Goal: Information Seeking & Learning: Find specific fact

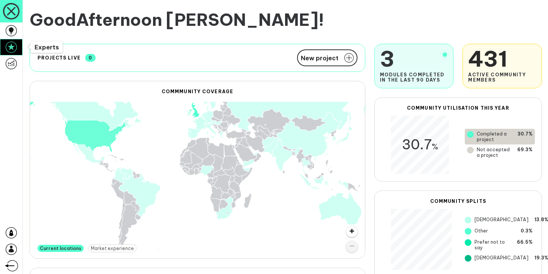
click at [13, 47] on icon at bounding box center [11, 47] width 11 height 11
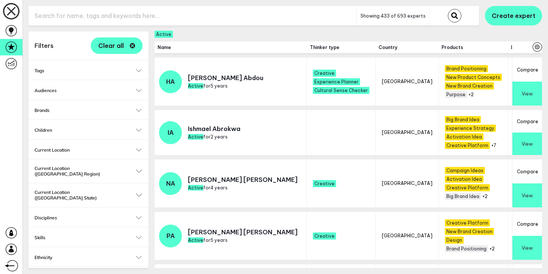
click at [139, 16] on input "text" at bounding box center [192, 16] width 328 height 18
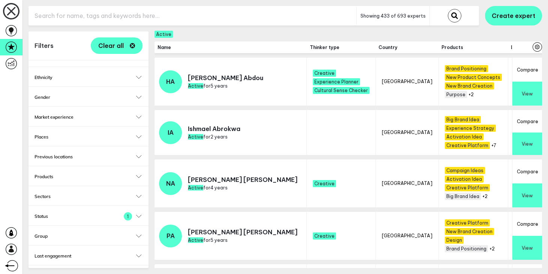
click at [138, 214] on button "Status 1" at bounding box center [88, 217] width 108 height 6
click at [37, 225] on input "Active" at bounding box center [37, 228] width 7 height 7
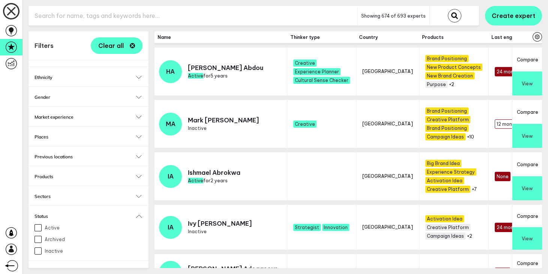
click at [37, 225] on input "Active" at bounding box center [37, 228] width 7 height 7
checkbox input "true"
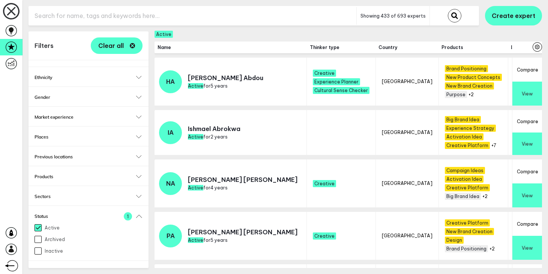
click at [138, 194] on button "Sectors" at bounding box center [88, 197] width 108 height 6
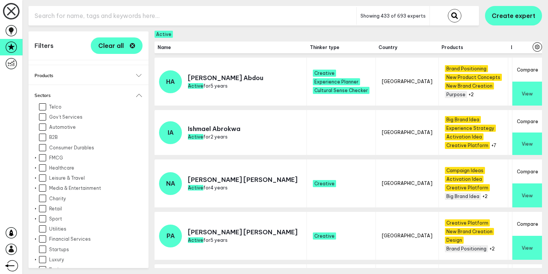
scroll to position [313, 0]
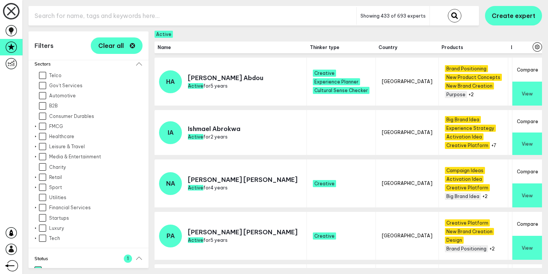
click at [36, 133] on div "Expand Healthcare" at bounding box center [88, 136] width 108 height 7
click at [36, 135] on div at bounding box center [36, 136] width 6 height 3
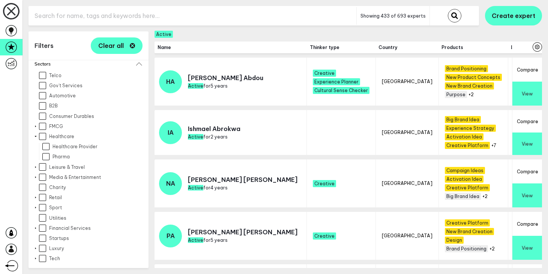
click at [43, 133] on input "Healthcare" at bounding box center [42, 136] width 7 height 7
checkbox input "true"
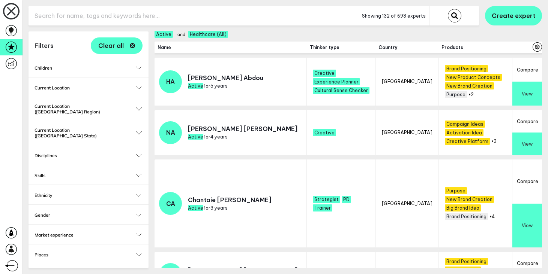
scroll to position [24, 0]
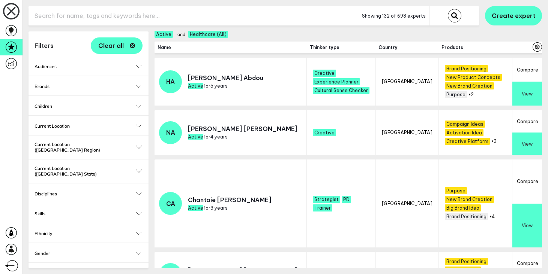
click at [72, 13] on input "text" at bounding box center [192, 16] width 329 height 18
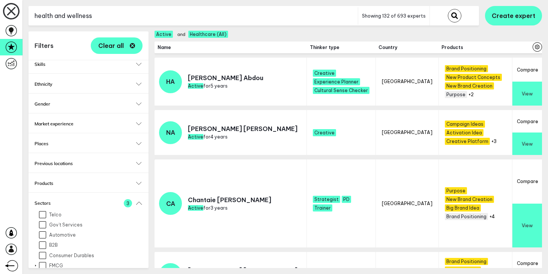
scroll to position [213, 0]
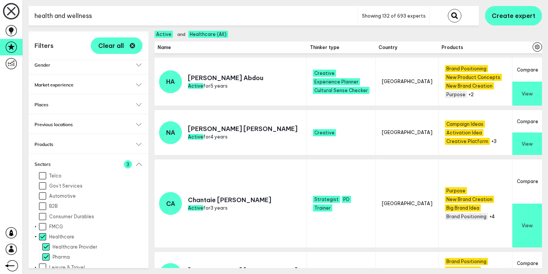
type input "health and wellness"
click at [43, 234] on input "Healthcare" at bounding box center [42, 237] width 7 height 7
checkbox input "false"
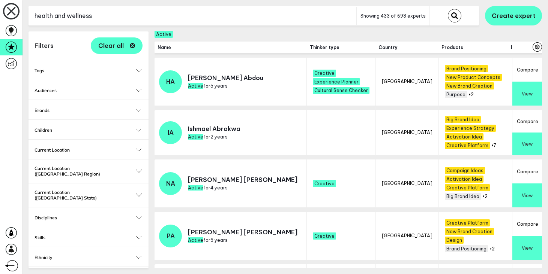
click at [108, 19] on input "health and wellness" at bounding box center [192, 16] width 328 height 18
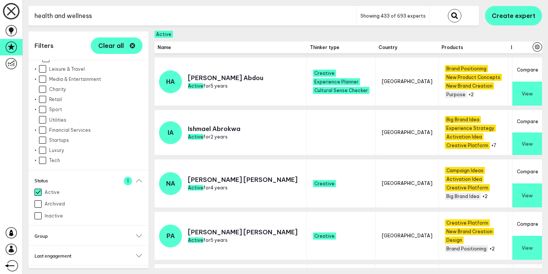
click at [138, 273] on button "Thinker type" at bounding box center [88, 276] width 108 height 6
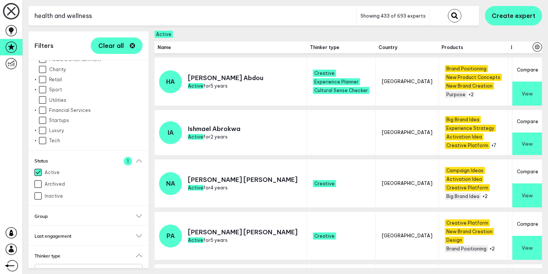
click at [99, 267] on input "Select..." at bounding box center [84, 271] width 88 height 9
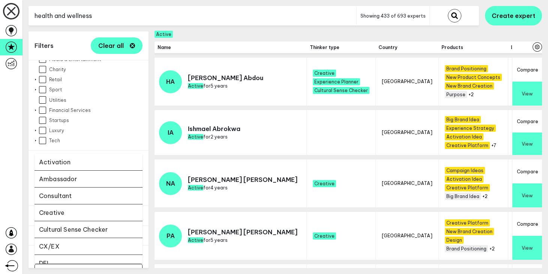
click at [91, 205] on li "Creative" at bounding box center [88, 213] width 108 height 17
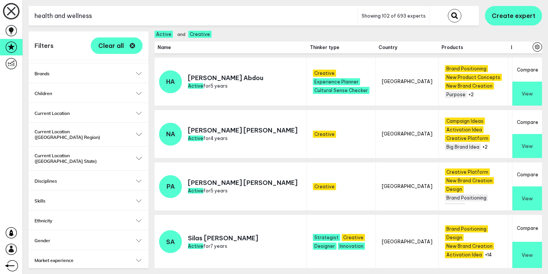
scroll to position [37, 0]
click at [137, 109] on div "Current Location Expand Australasia Expand Asia Expand Europe Expand Africa Exp…" at bounding box center [88, 111] width 120 height 19
click at [138, 112] on button "Current Location" at bounding box center [88, 113] width 108 height 6
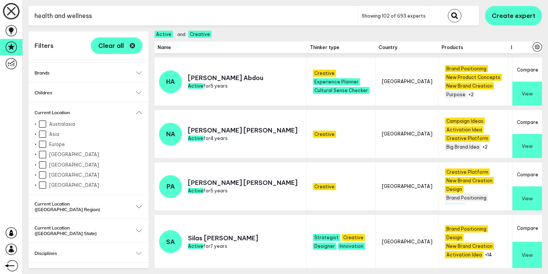
click at [43, 145] on input "Europe" at bounding box center [42, 144] width 7 height 7
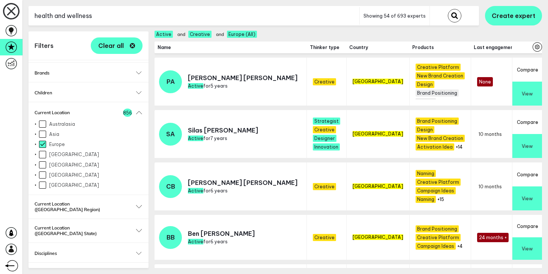
click at [159, 20] on input "health and wellness" at bounding box center [193, 16] width 331 height 18
click at [448, 9] on button "submit" at bounding box center [454, 15] width 13 height 13
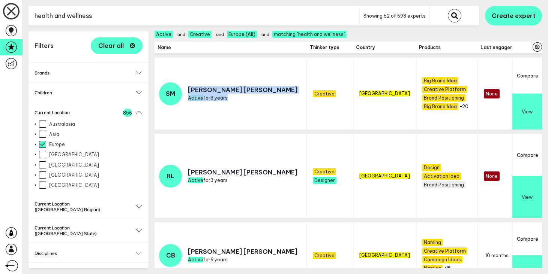
drag, startPoint x: 248, startPoint y: 87, endPoint x: 188, endPoint y: 86, distance: 59.6
click at [188, 86] on td "SM Simone Moessinger Active for 3 years" at bounding box center [230, 96] width 152 height 76
click at [188, 86] on p "Simone Moessinger" at bounding box center [242, 89] width 109 height 7
drag, startPoint x: 188, startPoint y: 86, endPoint x: 245, endPoint y: 85, distance: 57.0
click at [245, 86] on p "Simone Moessinger" at bounding box center [242, 89] width 109 height 7
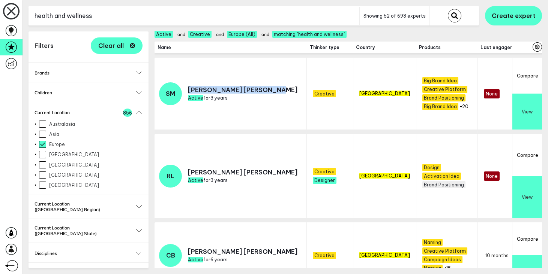
copy p "Simone Moessinger"
drag, startPoint x: 222, startPoint y: 160, endPoint x: 189, endPoint y: 160, distance: 32.6
click at [189, 169] on p "Renée Lam" at bounding box center [242, 172] width 109 height 7
copy p "Renée Lam"
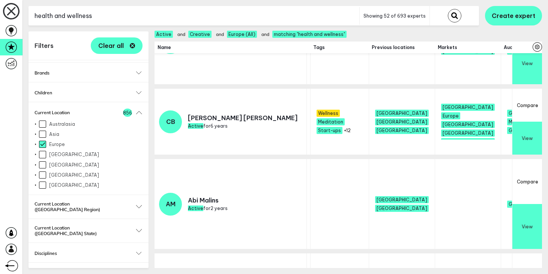
scroll to position [128, 0]
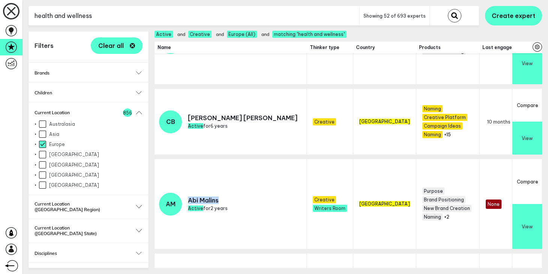
drag, startPoint x: 217, startPoint y: 177, endPoint x: 189, endPoint y: 176, distance: 28.5
click at [189, 197] on p "Abi Malins" at bounding box center [208, 200] width 40 height 7
copy p "Abi Malins"
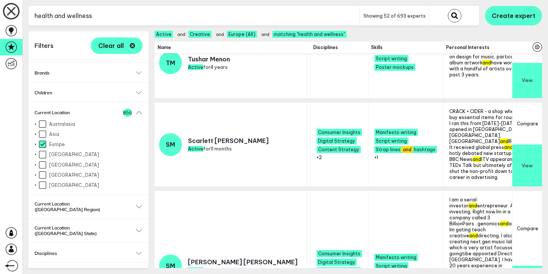
scroll to position [635, 817]
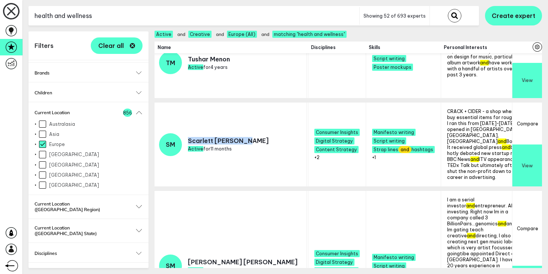
drag, startPoint x: 246, startPoint y: 141, endPoint x: 189, endPoint y: 140, distance: 57.4
click at [189, 140] on p "Scarlett Montanaro" at bounding box center [228, 140] width 81 height 7
copy p "Scarlett Montanaro"
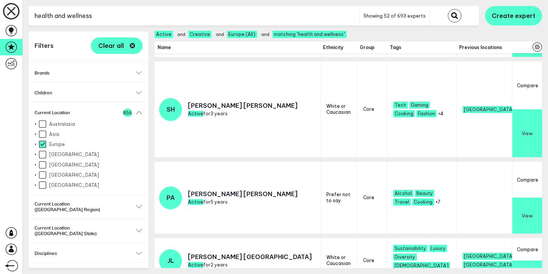
scroll to position [1579, 278]
click at [439, 117] on span "+4" at bounding box center [441, 114] width 5 height 6
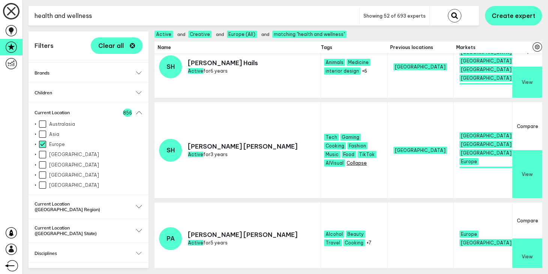
scroll to position [1538, 0]
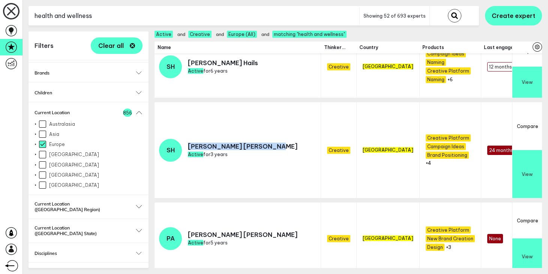
drag, startPoint x: 239, startPoint y: 143, endPoint x: 188, endPoint y: 143, distance: 51.4
click at [188, 143] on p "Sarah Hardcastle" at bounding box center [242, 146] width 109 height 7
copy p "Sarah Hardcastle"
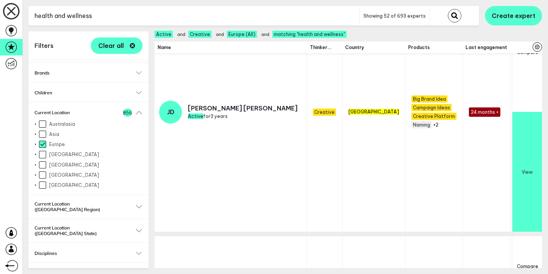
scroll to position [2260, 0]
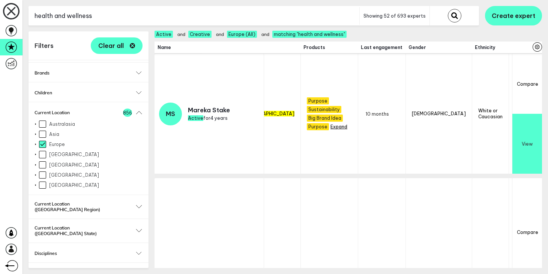
click at [330, 124] on span "+11" at bounding box center [332, 127] width 5 height 6
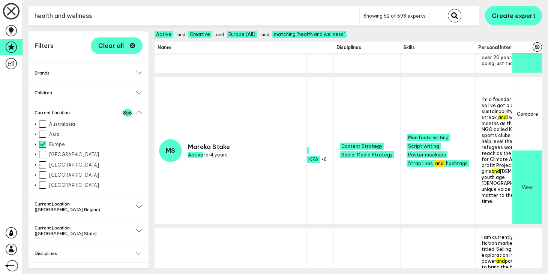
scroll to position [2254, 838]
drag, startPoint x: 228, startPoint y: 128, endPoint x: 188, endPoint y: 130, distance: 40.2
click at [188, 143] on p "Mareka Stake" at bounding box center [209, 146] width 42 height 7
copy p "Mareka Stake"
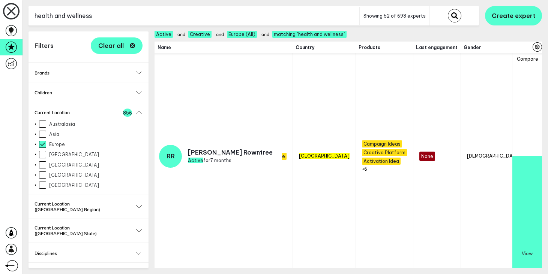
scroll to position [2694, 24]
drag, startPoint x: 190, startPoint y: 136, endPoint x: 243, endPoint y: 136, distance: 53.6
click at [243, 149] on p "Rebecca Rowntree" at bounding box center [230, 152] width 85 height 7
copy p "Rebecca Rowntree"
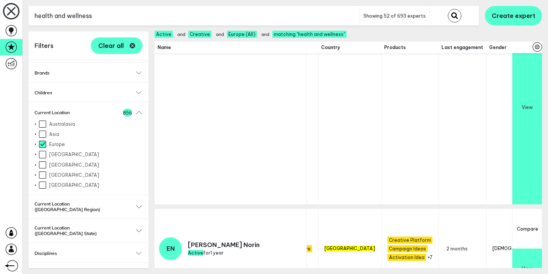
scroll to position [2840, 24]
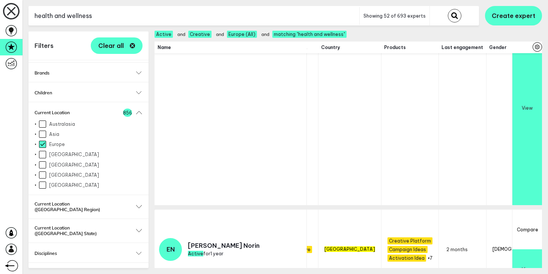
click at [145, 15] on input "health and wellness" at bounding box center [193, 16] width 331 height 18
click at [124, 44] on button "Clear all" at bounding box center [117, 45] width 52 height 16
checkbox input "false"
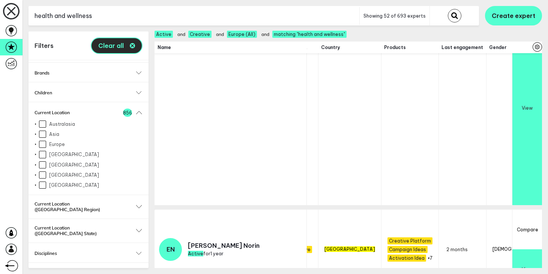
checkbox input "false"
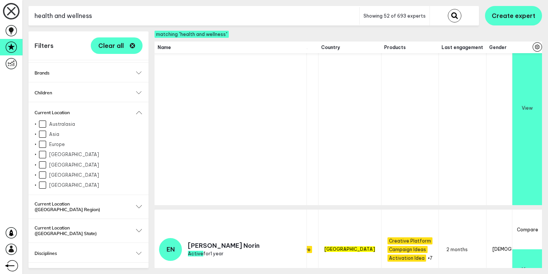
click at [117, 16] on input "health and wellness" at bounding box center [193, 16] width 331 height 18
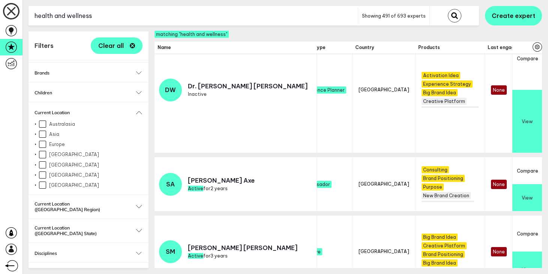
click at [117, 16] on input "health and wellness" at bounding box center [192, 16] width 329 height 18
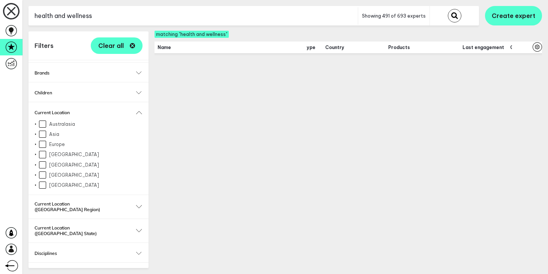
scroll to position [1523, 24]
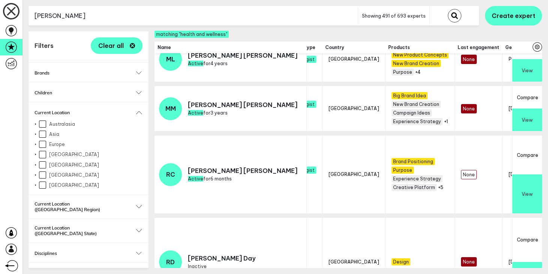
type input "suzanne"
click at [448, 9] on button "submit" at bounding box center [454, 15] width 13 height 13
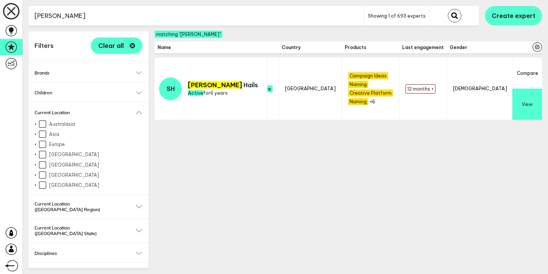
click at [530, 106] on button "View" at bounding box center [527, 104] width 30 height 31
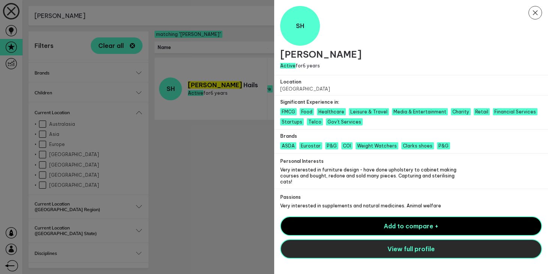
click at [382, 244] on button "View full profile" at bounding box center [411, 249] width 262 height 19
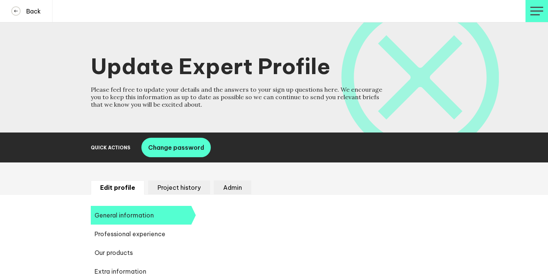
select select "20250"
select select "19085"
select select "10937"
select select "14666"
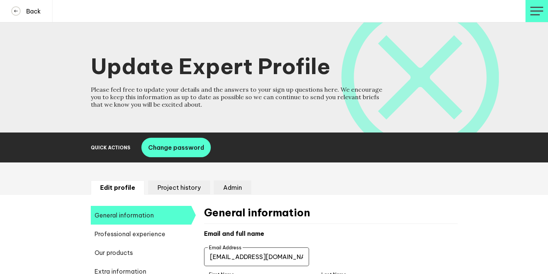
click at [187, 189] on li "Project history" at bounding box center [179, 188] width 62 height 14
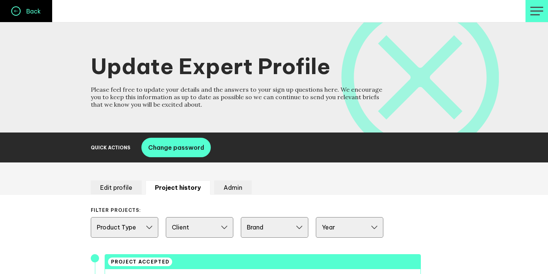
click at [43, 16] on button "Back" at bounding box center [26, 11] width 52 height 22
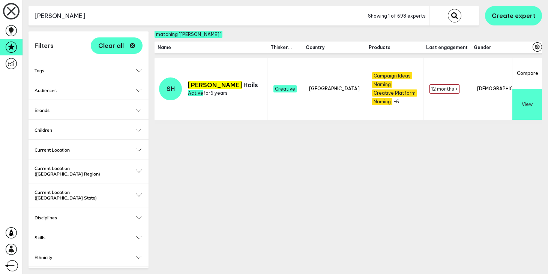
click at [63, 11] on input "[PERSON_NAME]" at bounding box center [195, 16] width 335 height 18
click at [448, 9] on button "submit" at bounding box center [454, 15] width 13 height 13
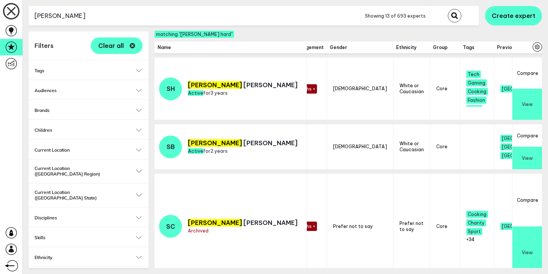
scroll to position [14, 192]
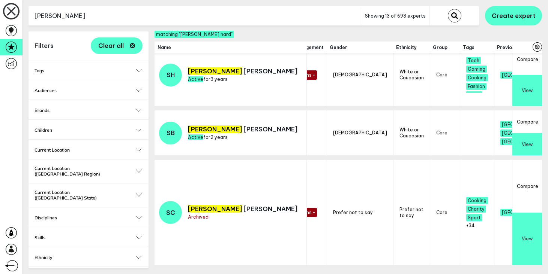
click at [523, 93] on button "View" at bounding box center [527, 90] width 30 height 31
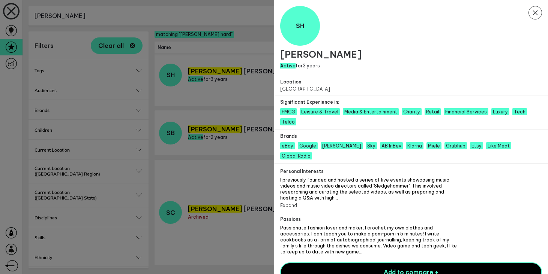
click at [288, 203] on button "Expand" at bounding box center [288, 206] width 17 height 6
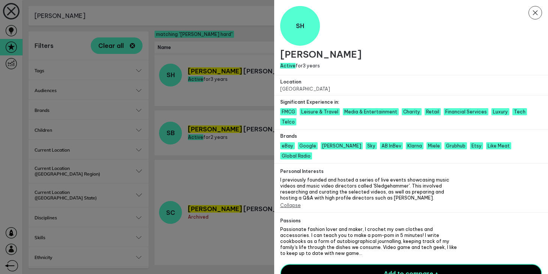
scroll to position [15, 0]
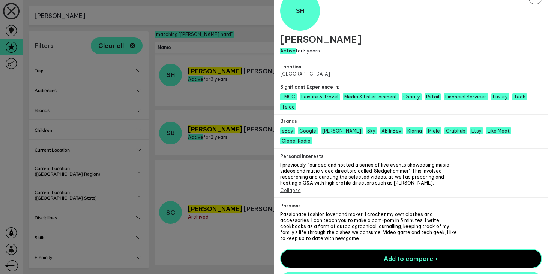
click at [288, 243] on button "Expand" at bounding box center [288, 246] width 17 height 6
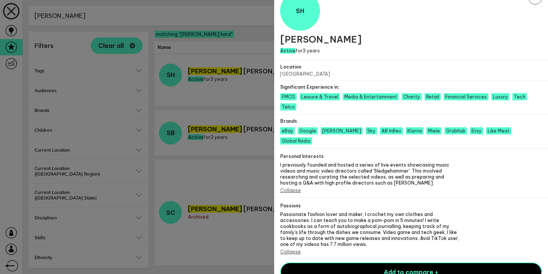
scroll to position [0, 0]
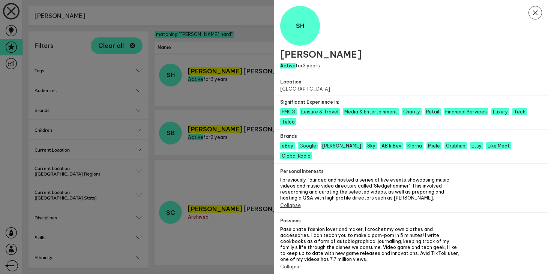
click at [534, 14] on icon "Close Modal" at bounding box center [534, 12] width 13 height 13
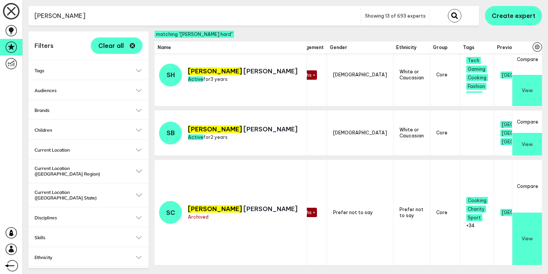
click at [100, 13] on input "sarah hard" at bounding box center [194, 16] width 332 height 18
click at [163, 9] on input "sarah hard" at bounding box center [194, 16] width 332 height 18
click at [163, 12] on input "sarah hard" at bounding box center [194, 16] width 332 height 18
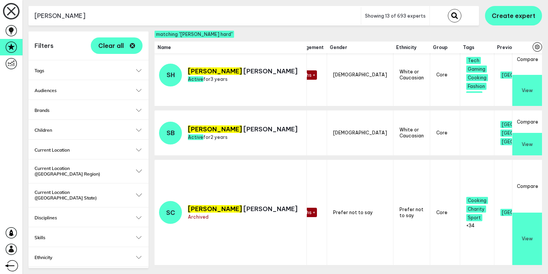
click at [163, 12] on input "sarah hard" at bounding box center [194, 16] width 332 height 18
click at [448, 9] on button "submit" at bounding box center [454, 15] width 13 height 13
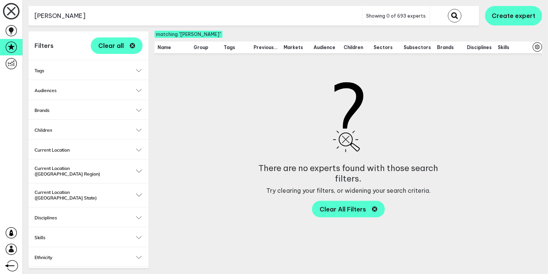
scroll to position [0, 192]
click at [164, 15] on input "simeone" at bounding box center [194, 16] width 333 height 18
click at [448, 9] on button "submit" at bounding box center [454, 15] width 13 height 13
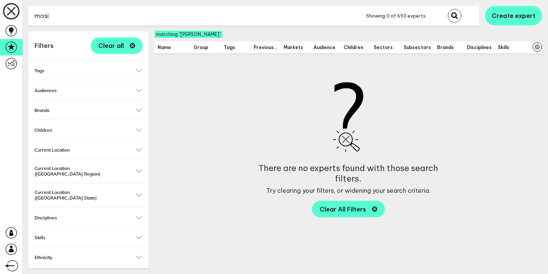
click at [448, 9] on button "submit" at bounding box center [454, 15] width 13 height 13
click at [75, 16] on input "mosi" at bounding box center [194, 16] width 333 height 18
paste input "Simone Moessinger"
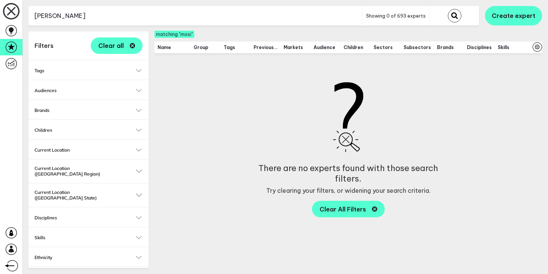
click at [448, 9] on button "submit" at bounding box center [454, 15] width 13 height 13
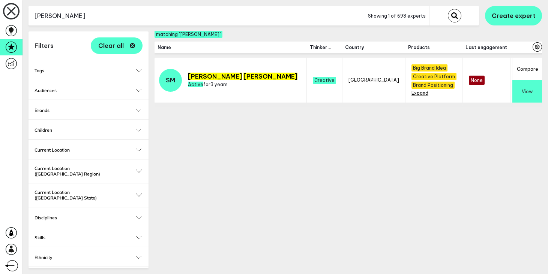
click at [411, 93] on span "+21" at bounding box center [414, 93] width 7 height 6
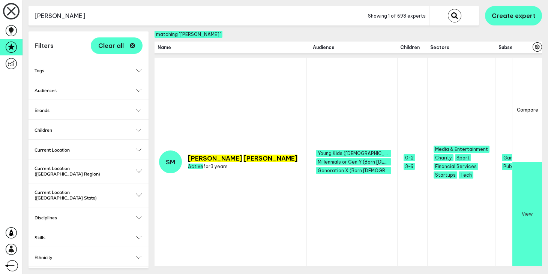
scroll to position [0, 721]
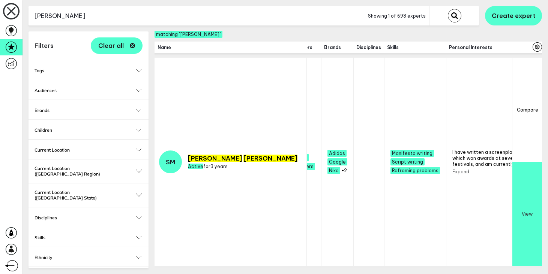
click at [452, 173] on button "Expand" at bounding box center [460, 172] width 17 height 6
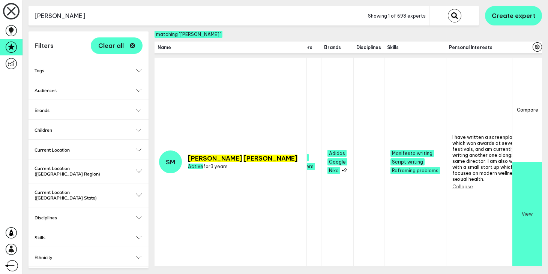
click at [542, 170] on button "Expand" at bounding box center [550, 172] width 17 height 6
click at [117, 13] on input "Simone Moessinger" at bounding box center [195, 16] width 335 height 18
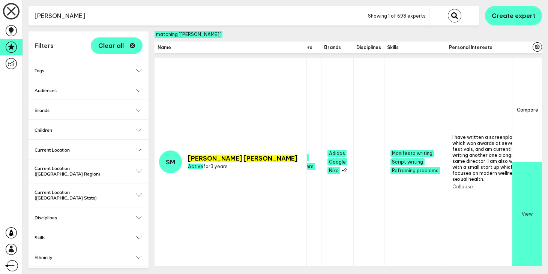
click at [117, 13] on input "Simone Moessinger" at bounding box center [195, 16] width 335 height 18
type input "r"
click at [448, 9] on button "submit" at bounding box center [454, 15] width 13 height 13
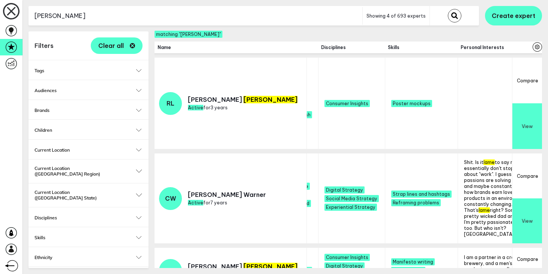
scroll to position [0, 895]
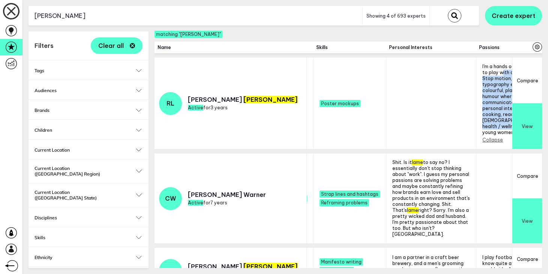
drag, startPoint x: 368, startPoint y: 70, endPoint x: 414, endPoint y: 123, distance: 69.4
click at [482, 123] on span "I'm a hands on creative that likes to play with different mediums. Stop motion,…" at bounding box center [521, 100] width 78 height 72
click at [104, 17] on input "lam" at bounding box center [195, 16] width 334 height 18
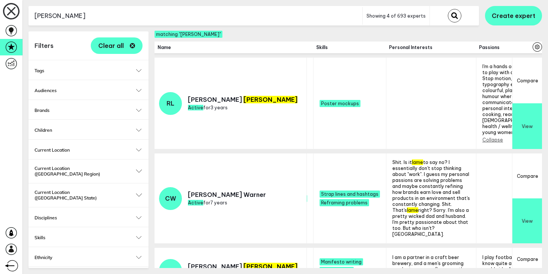
click at [104, 17] on input "lam" at bounding box center [195, 16] width 334 height 18
type input "wellness"
click at [448, 9] on button "submit" at bounding box center [454, 15] width 13 height 13
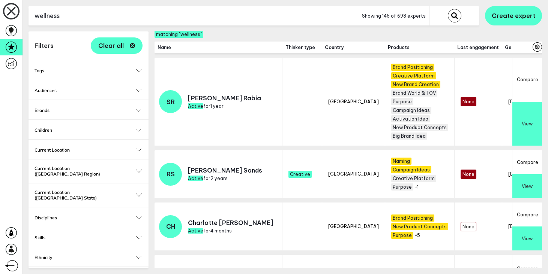
scroll to position [180, 0]
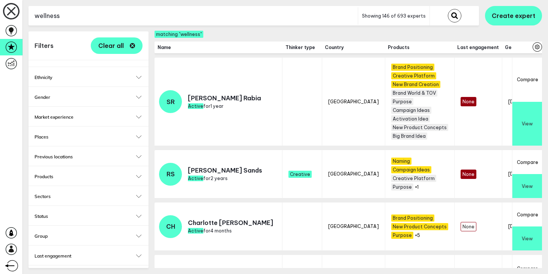
click at [63, 266] on div "Thinker type Select... Select..." at bounding box center [88, 275] width 120 height 19
click at [58, 273] on h2 "Thinker type" at bounding box center [88, 276] width 108 height 6
click at [61, 268] on input "Select..." at bounding box center [84, 272] width 88 height 9
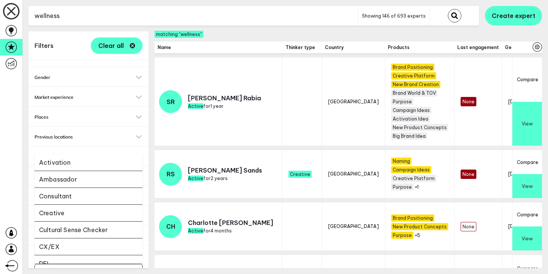
click at [67, 205] on li "Creative" at bounding box center [88, 213] width 108 height 17
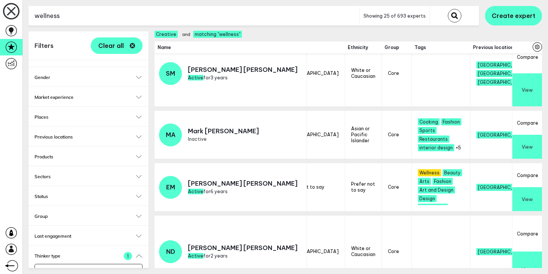
scroll to position [85, 232]
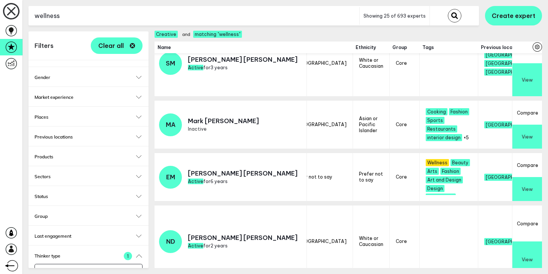
click at [522, 196] on button "View" at bounding box center [527, 189] width 30 height 24
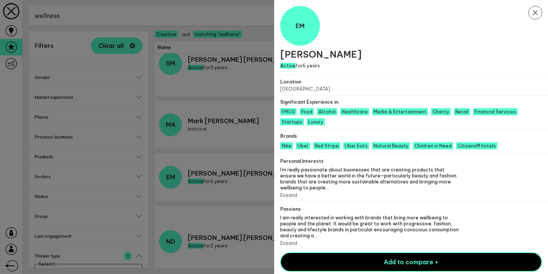
click at [293, 193] on div "Personal Interests I'm really passionate about businesses that are creating pro…" at bounding box center [411, 177] width 274 height 48
click at [293, 193] on button "Expand" at bounding box center [288, 196] width 17 height 6
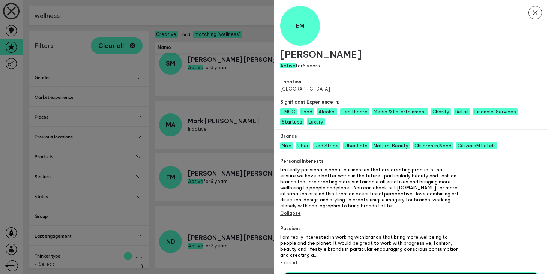
click at [285, 260] on button "Expand" at bounding box center [288, 263] width 17 height 6
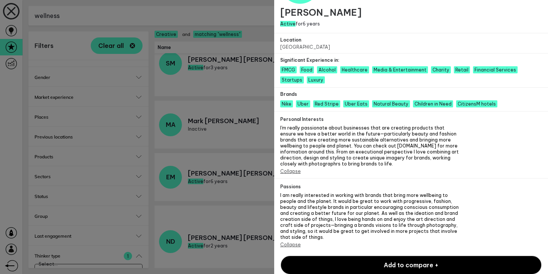
scroll to position [63, 0]
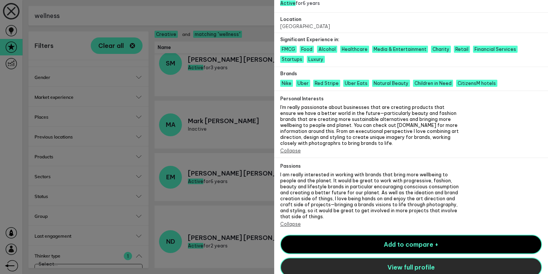
click at [298, 260] on button "View full profile" at bounding box center [411, 267] width 262 height 19
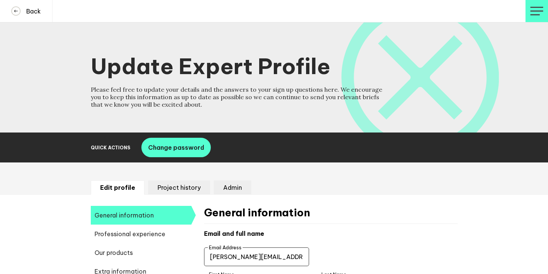
select select "19092"
select select "20252"
select select "19088"
select select "14666"
select select "17591"
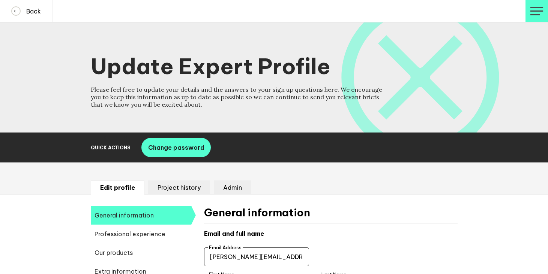
select select "8851"
click at [158, 188] on li "Project history" at bounding box center [179, 188] width 62 height 14
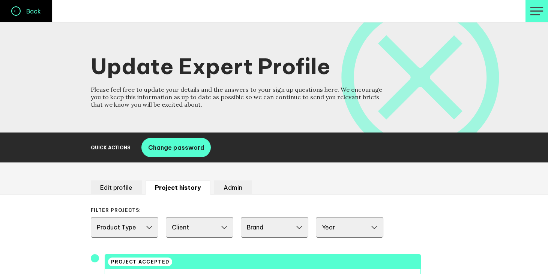
click at [30, 15] on button "Back" at bounding box center [26, 11] width 52 height 22
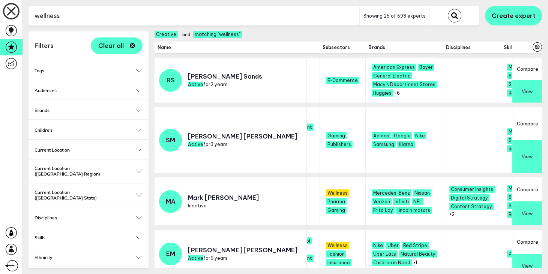
scroll to position [0, 823]
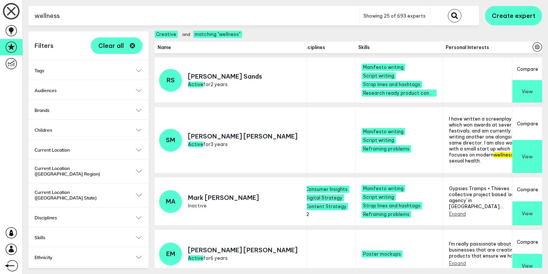
click at [539, 88] on button "Expand" at bounding box center [547, 90] width 17 height 6
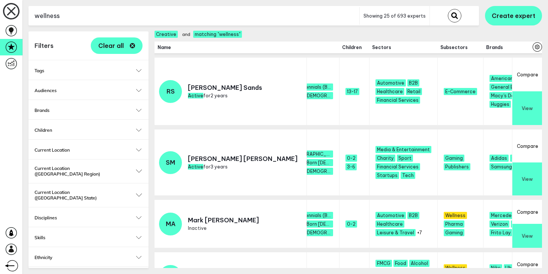
scroll to position [0, 584]
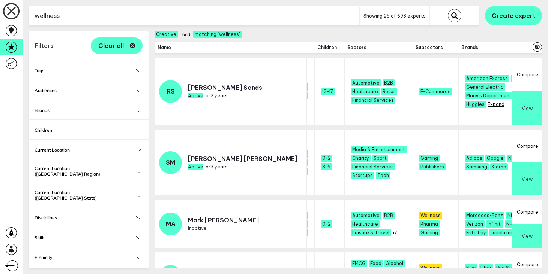
click at [487, 103] on span "+6" at bounding box center [489, 105] width 5 height 6
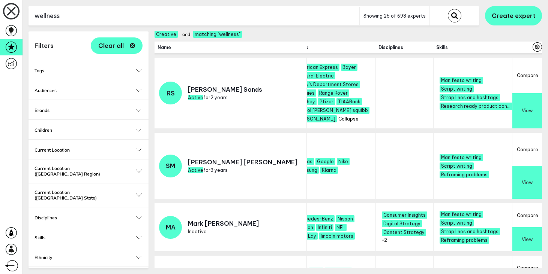
scroll to position [0, 911]
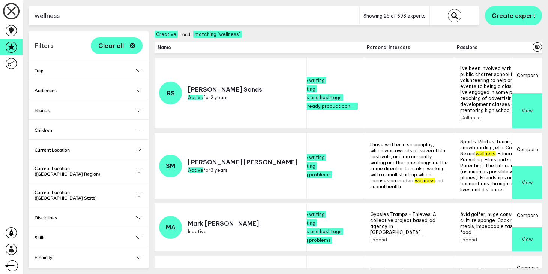
click at [513, 119] on button "View" at bounding box center [527, 111] width 30 height 36
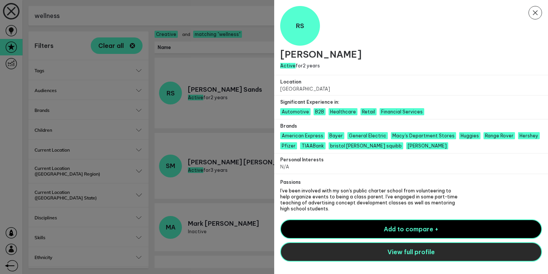
click at [363, 248] on button "View full profile" at bounding box center [411, 252] width 262 height 19
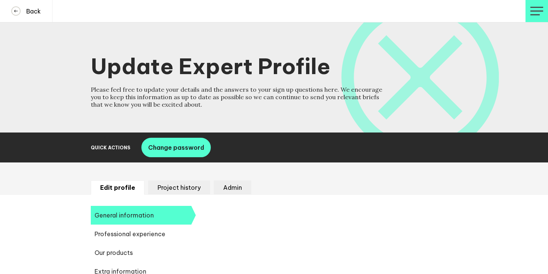
select select "20252"
select select "19085"
select select "14724"
select select "17630"
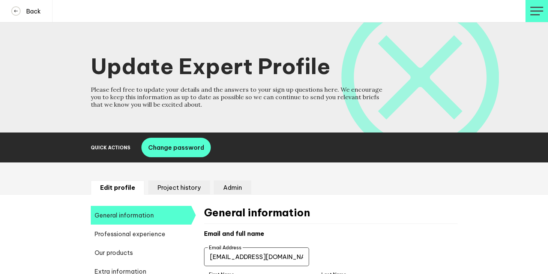
scroll to position [97, 0]
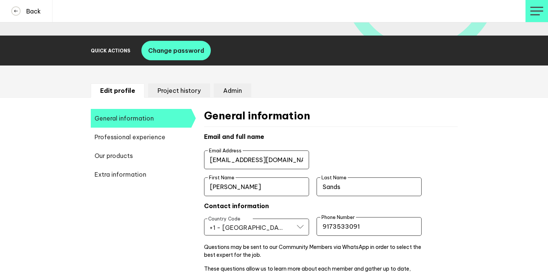
click at [148, 134] on span "Professional experience" at bounding box center [141, 137] width 100 height 19
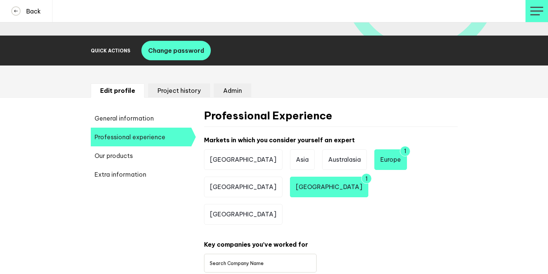
click at [139, 179] on span "Extra information" at bounding box center [141, 174] width 100 height 19
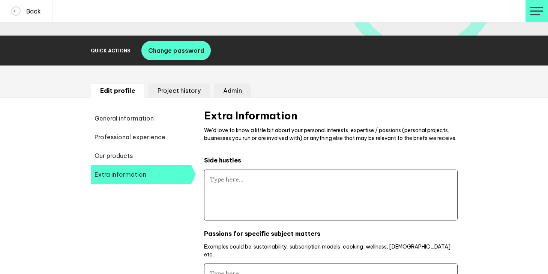
type textarea "I've been involved with my son's public charter school from volunteering to hel…"
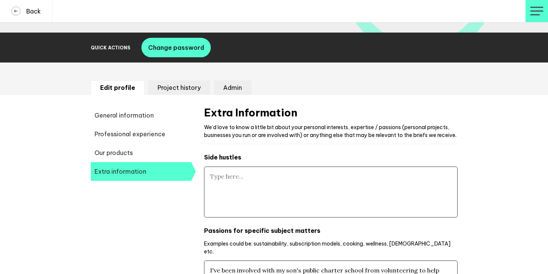
scroll to position [86, 0]
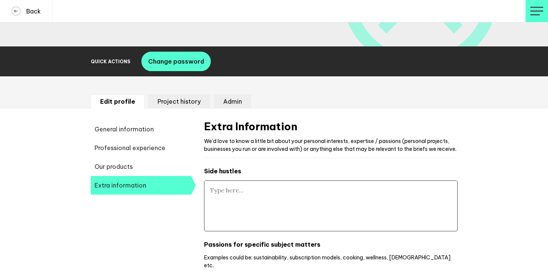
click at [230, 100] on li "Admin" at bounding box center [232, 101] width 37 height 14
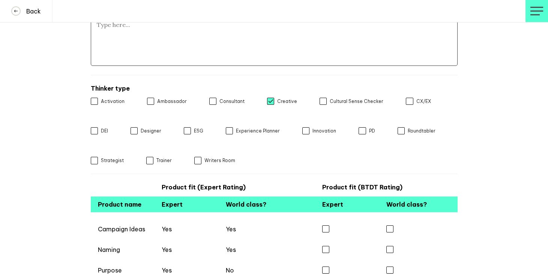
scroll to position [244, 0]
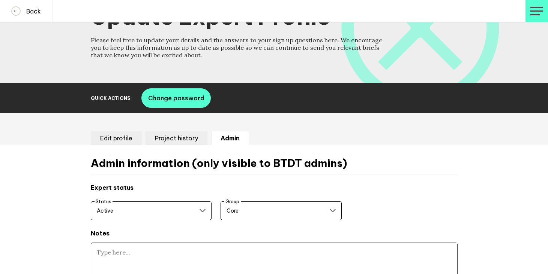
click at [172, 133] on li "Project history" at bounding box center [176, 138] width 62 height 14
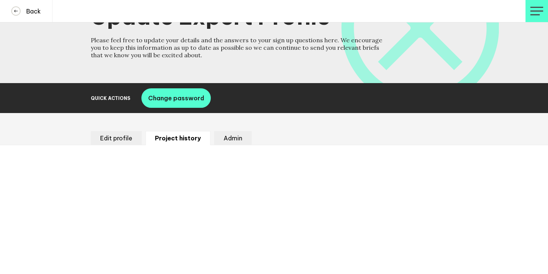
scroll to position [31, 0]
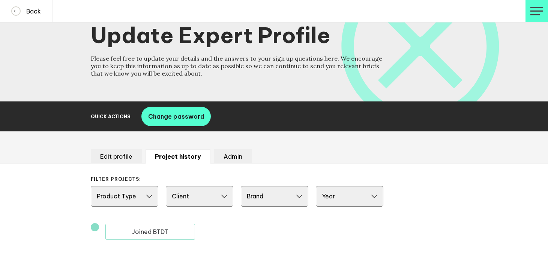
click at [225, 159] on li "Admin" at bounding box center [232, 157] width 37 height 14
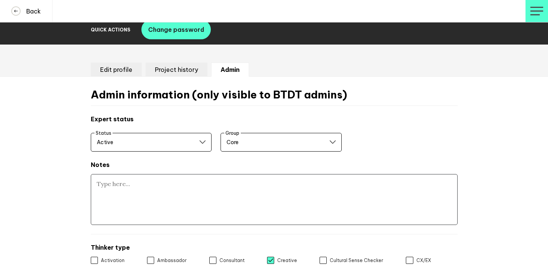
scroll to position [120, 0]
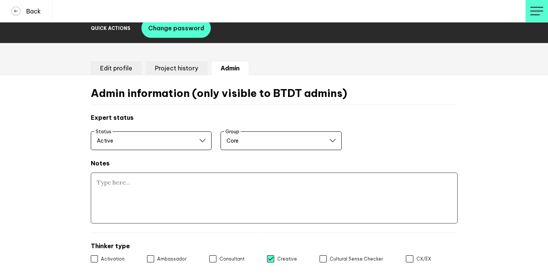
click at [204, 187] on textarea at bounding box center [274, 198] width 367 height 51
click at [166, 66] on li "Project history" at bounding box center [176, 68] width 62 height 14
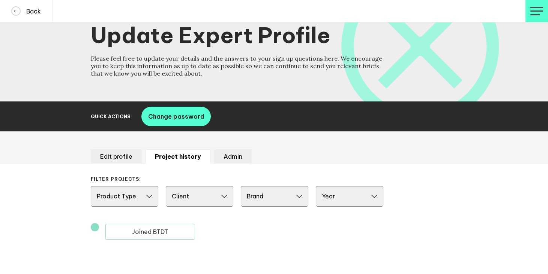
click at [117, 154] on li "Edit profile" at bounding box center [116, 157] width 51 height 14
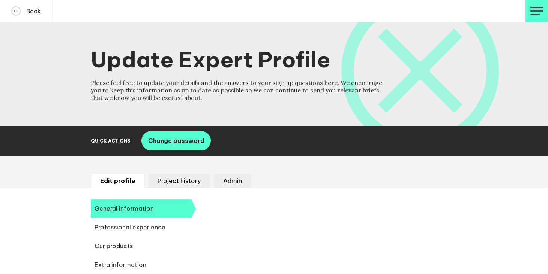
select select "20252"
select select "19085"
select select "14724"
select select "17630"
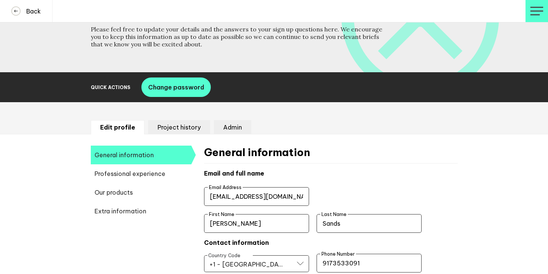
scroll to position [0, 0]
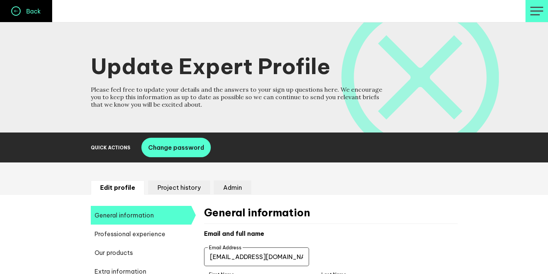
click at [15, 12] on icon at bounding box center [16, 11] width 8 height 8
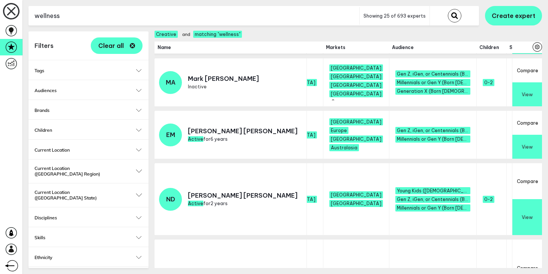
scroll to position [119, 500]
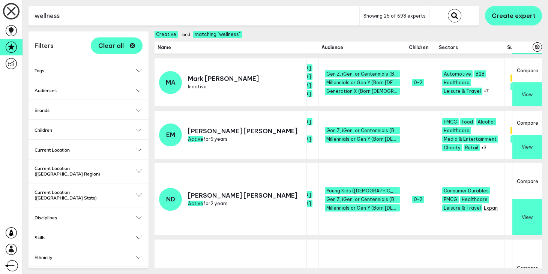
click at [484, 205] on span "+6" at bounding box center [486, 208] width 5 height 6
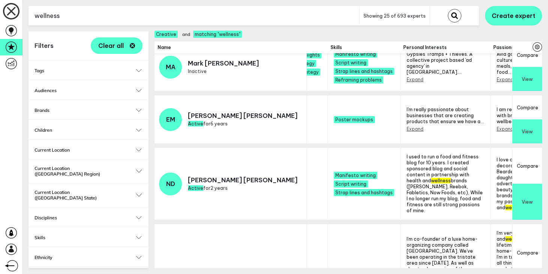
scroll to position [135, 832]
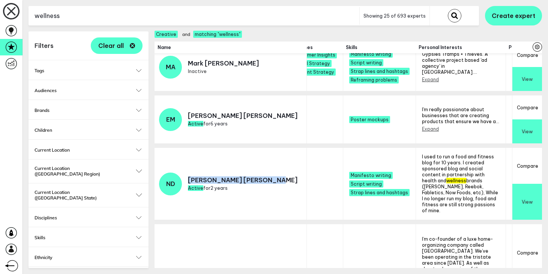
drag, startPoint x: 241, startPoint y: 184, endPoint x: 188, endPoint y: 183, distance: 53.6
click at [188, 183] on td "ND [PERSON_NAME] Active for 2 years" at bounding box center [230, 186] width 152 height 76
copy p "[PERSON_NAME]"
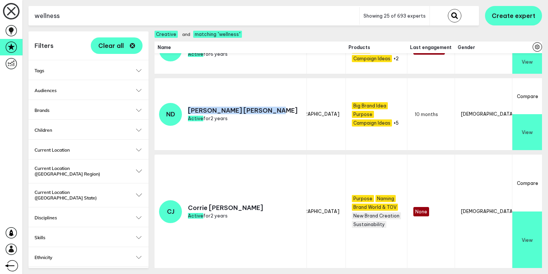
scroll to position [204, 0]
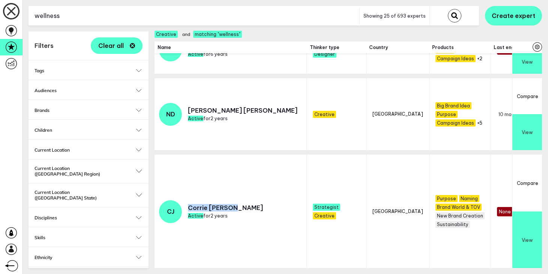
drag, startPoint x: 232, startPoint y: 212, endPoint x: 187, endPoint y: 211, distance: 44.3
click at [187, 211] on div "[PERSON_NAME] Active for 2 years" at bounding box center [211, 212] width 104 height 23
copy p "[PERSON_NAME]"
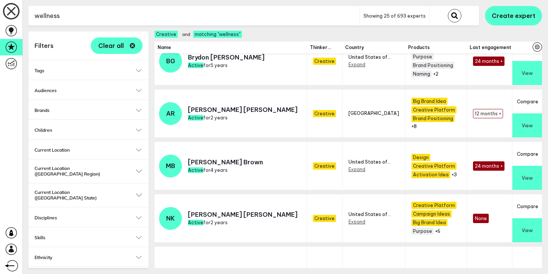
scroll to position [676, 0]
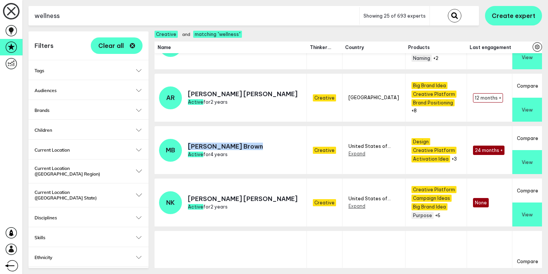
drag, startPoint x: 232, startPoint y: 144, endPoint x: 189, endPoint y: 143, distance: 42.7
click at [189, 143] on p "[PERSON_NAME]" at bounding box center [225, 146] width 75 height 7
copy p "[PERSON_NAME]"
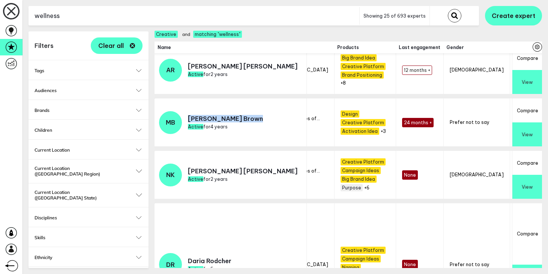
scroll to position [704, 0]
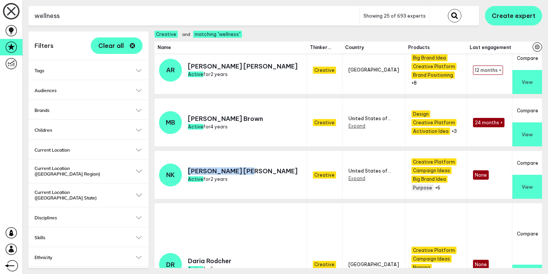
drag, startPoint x: 217, startPoint y: 167, endPoint x: 189, endPoint y: 167, distance: 28.1
click at [189, 168] on p "[PERSON_NAME]" at bounding box center [242, 171] width 109 height 7
copy p "[PERSON_NAME]"
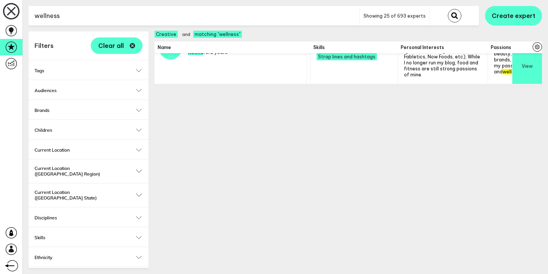
scroll to position [0, 866]
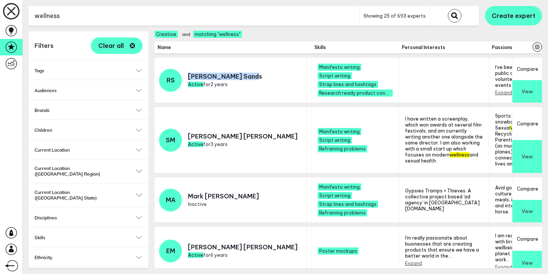
drag, startPoint x: 224, startPoint y: 75, endPoint x: 186, endPoint y: 75, distance: 38.2
click at [186, 75] on div "RS [PERSON_NAME] Active for 2 years" at bounding box center [210, 80] width 103 height 23
click at [228, 76] on td "RS [PERSON_NAME] Active for 2 years" at bounding box center [230, 82] width 152 height 49
drag, startPoint x: 226, startPoint y: 77, endPoint x: 190, endPoint y: 77, distance: 36.4
click at [190, 77] on td "RS [PERSON_NAME] Active for 2 years" at bounding box center [230, 82] width 152 height 49
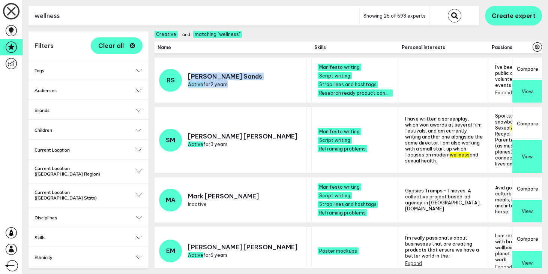
click at [190, 77] on p "[PERSON_NAME]" at bounding box center [225, 76] width 74 height 7
drag, startPoint x: 189, startPoint y: 76, endPoint x: 226, endPoint y: 76, distance: 37.1
click at [226, 76] on p "[PERSON_NAME]" at bounding box center [225, 76] width 74 height 7
copy p "[PERSON_NAME]"
click at [3, 15] on icon at bounding box center [11, 11] width 22 height 22
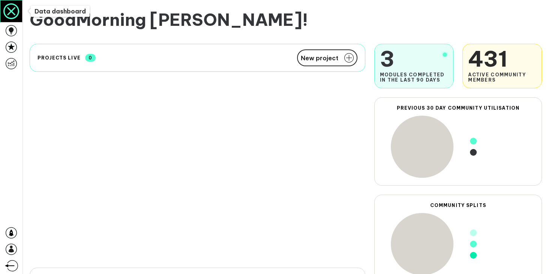
click at [9, 10] on icon at bounding box center [11, 11] width 22 height 22
